Goal: Task Accomplishment & Management: Manage account settings

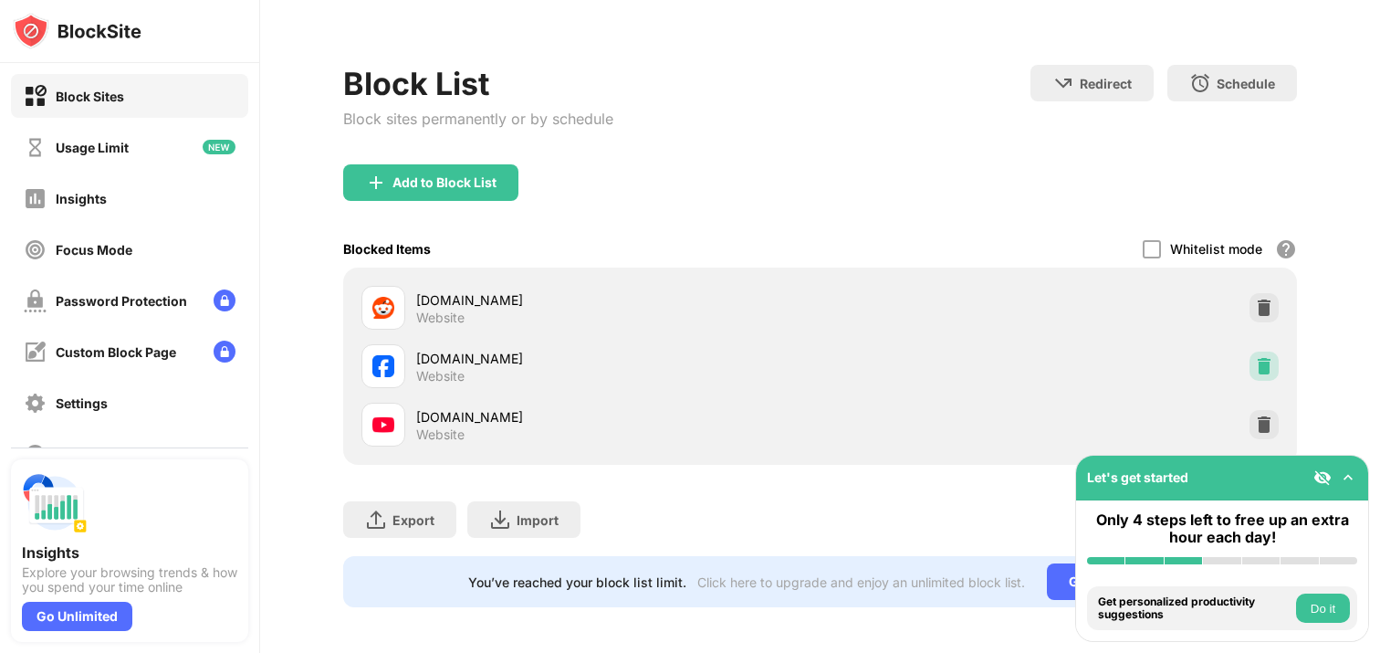
click at [1272, 355] on div at bounding box center [1264, 365] width 29 height 29
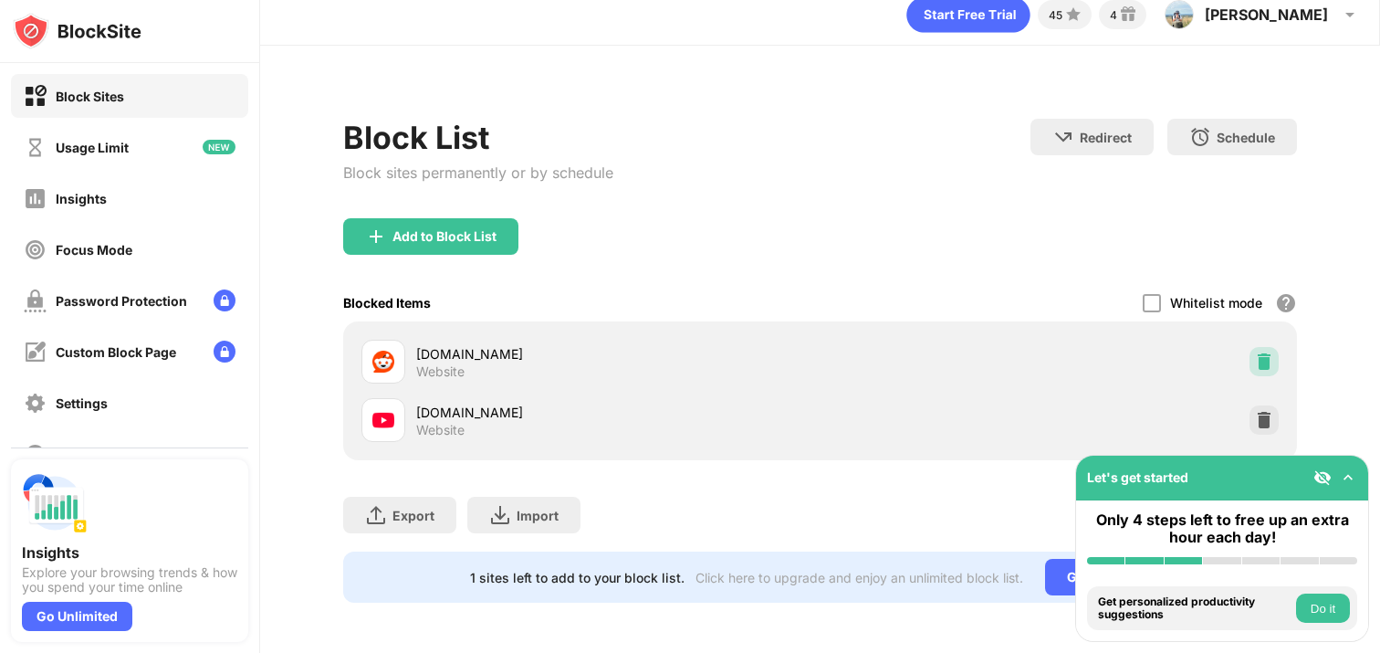
click at [1272, 355] on img at bounding box center [1264, 361] width 18 height 18
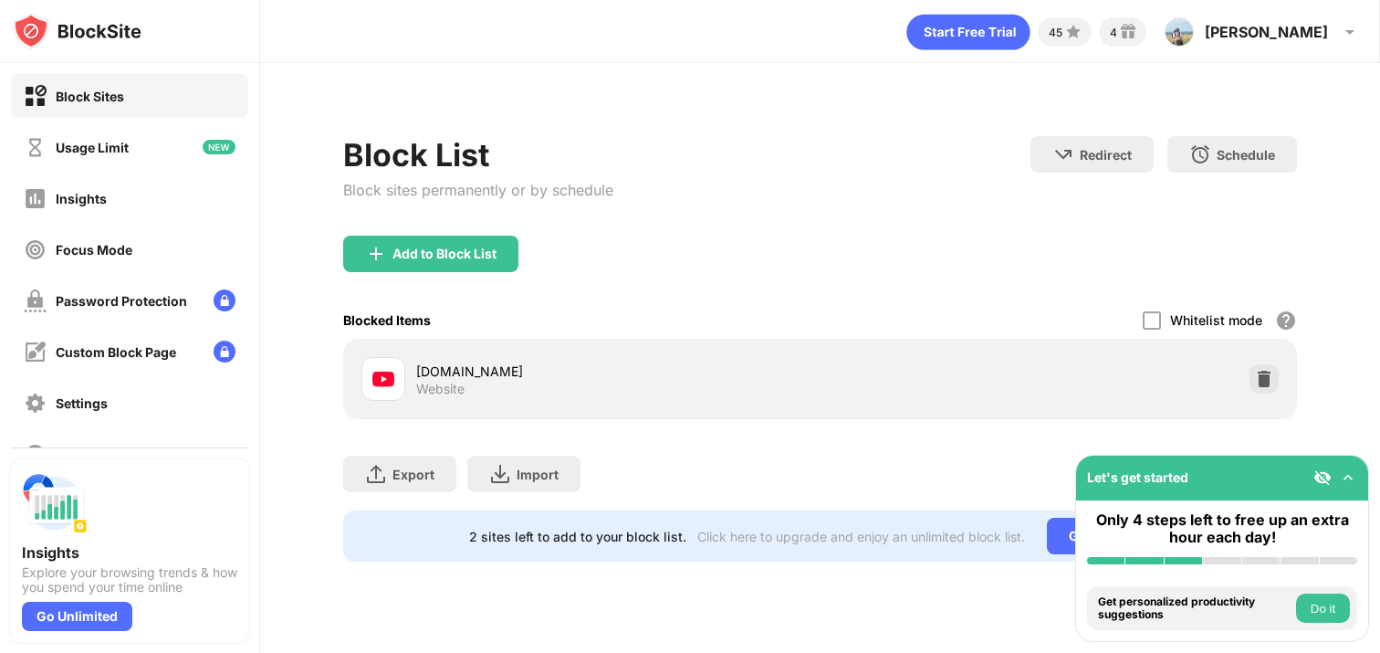
click at [1272, 355] on div "youtube.com Website" at bounding box center [820, 379] width 933 height 58
click at [1272, 365] on div at bounding box center [1264, 378] width 29 height 29
